Goal: Participate in discussion: Engage in conversation with other users on a specific topic

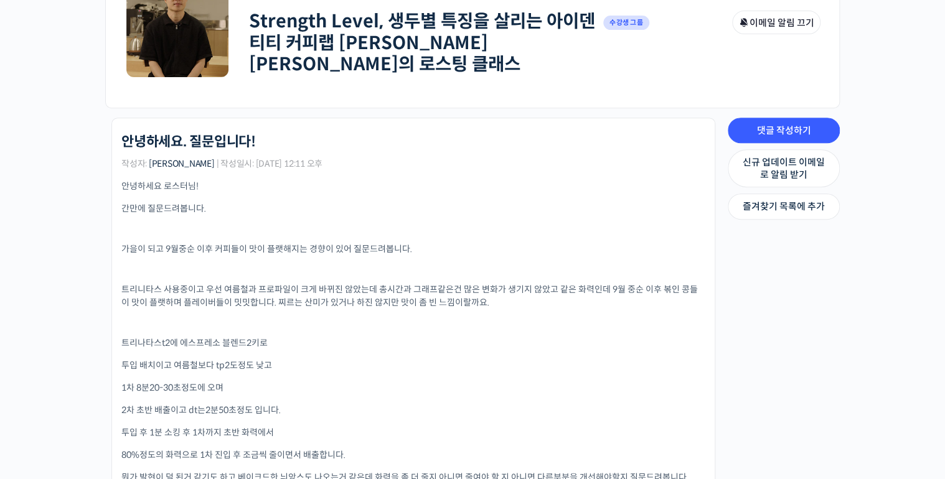
click at [518, 369] on div "안녕하세요 로스터님! 간만에 질문드려봅니다. 가을이 되고 9월중순 이후 커피들이 맛이 플랫해지는 경향이 있어 질문드려봅니다. 트리니타스 사용중…" at bounding box center [413, 363] width 584 height 366
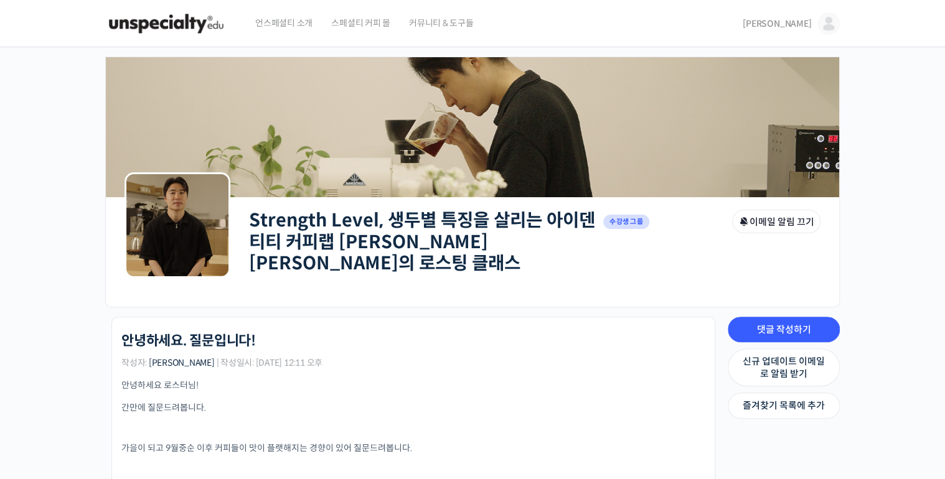
click at [211, 24] on img at bounding box center [166, 23] width 122 height 37
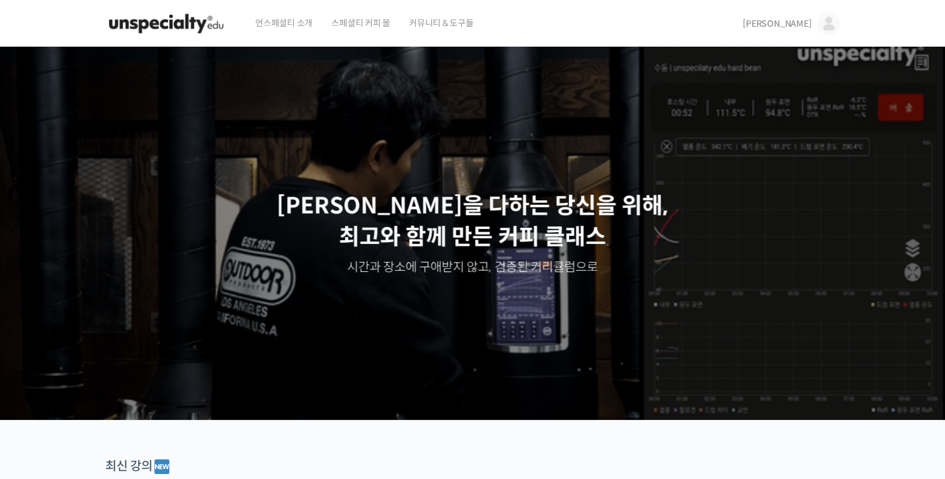
click at [832, 21] on img at bounding box center [828, 23] width 22 height 22
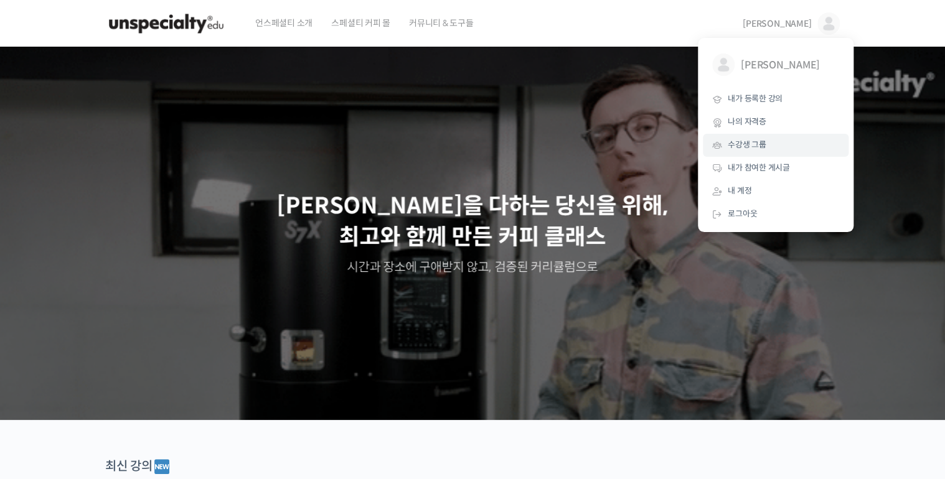
click at [754, 139] on span "수강생 그룹" at bounding box center [747, 144] width 39 height 11
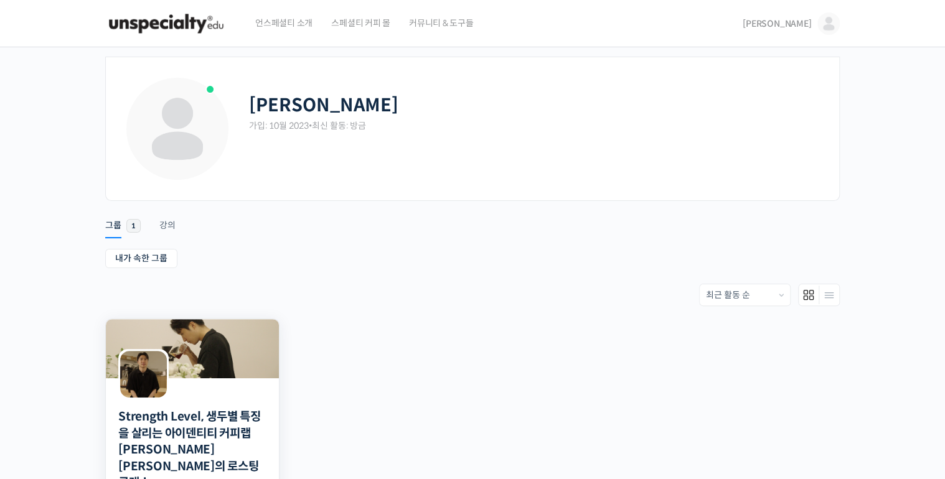
click at [221, 366] on img at bounding box center [192, 348] width 173 height 59
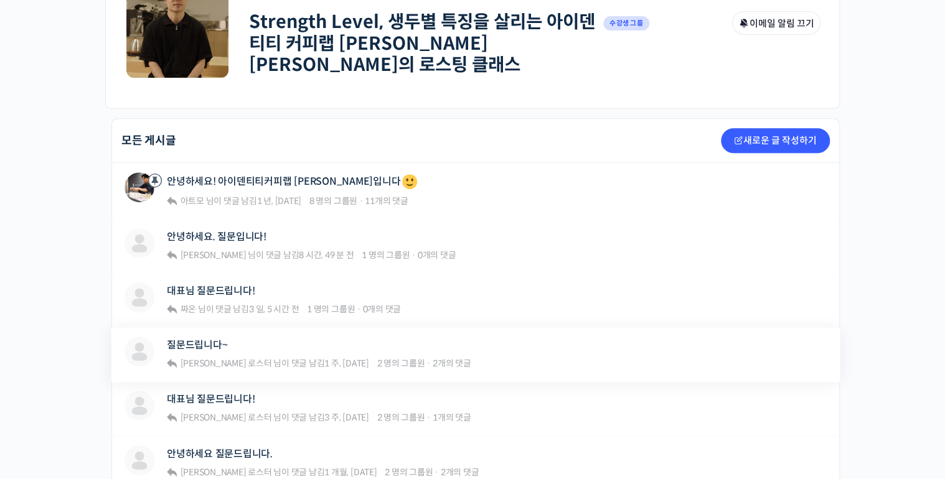
scroll to position [199, 0]
